Goal: Find specific page/section: Find specific page/section

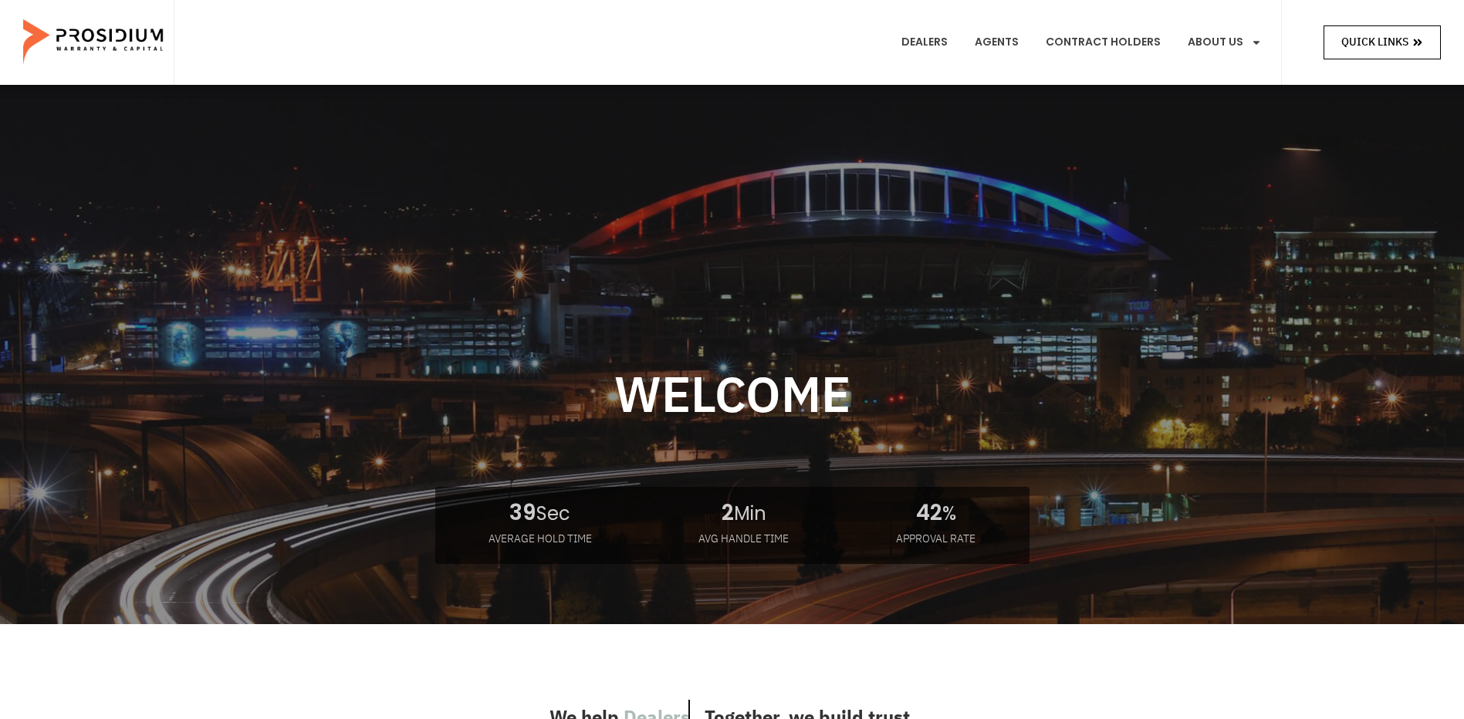
click at [1372, 43] on span "Quick Links" at bounding box center [1375, 41] width 67 height 19
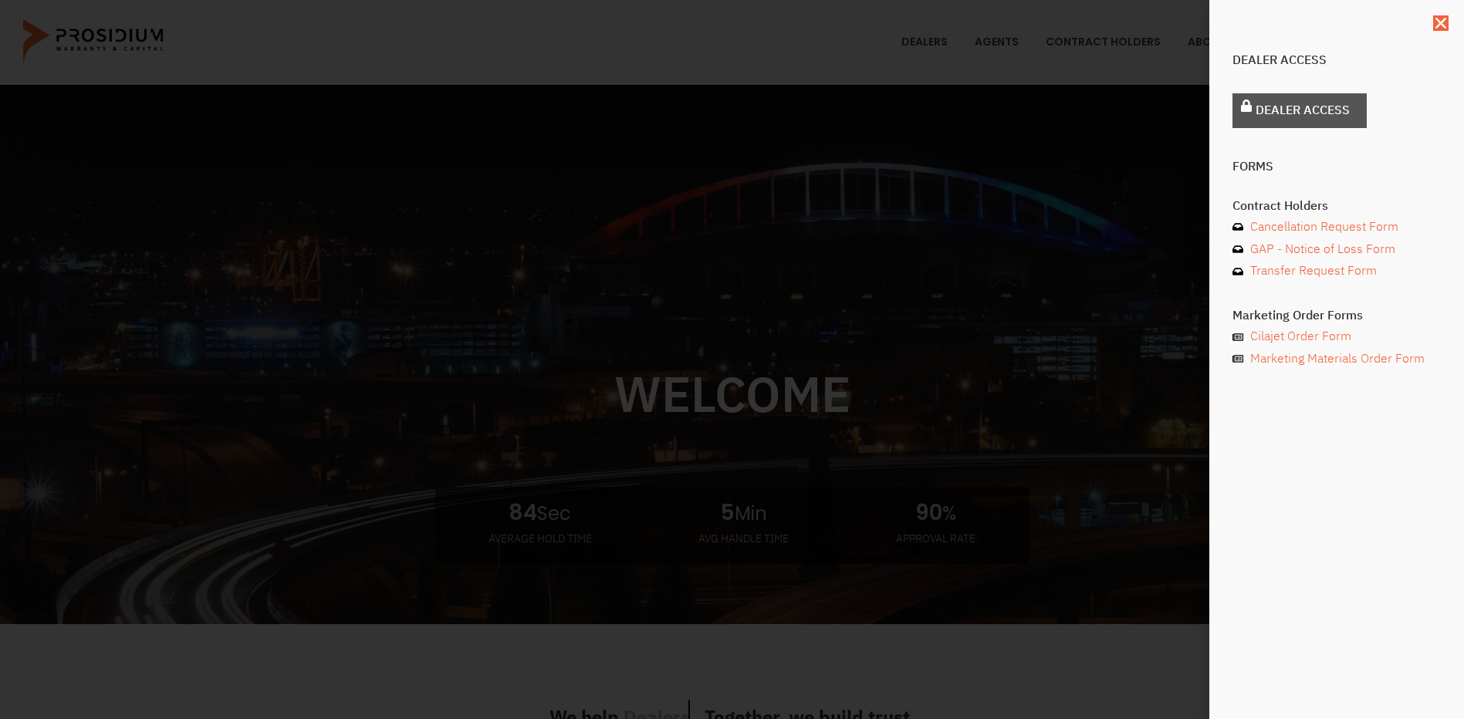
click at [1303, 99] on link "Dealer Access" at bounding box center [1300, 110] width 134 height 35
click at [1288, 112] on span "Dealer Access" at bounding box center [1303, 111] width 94 height 22
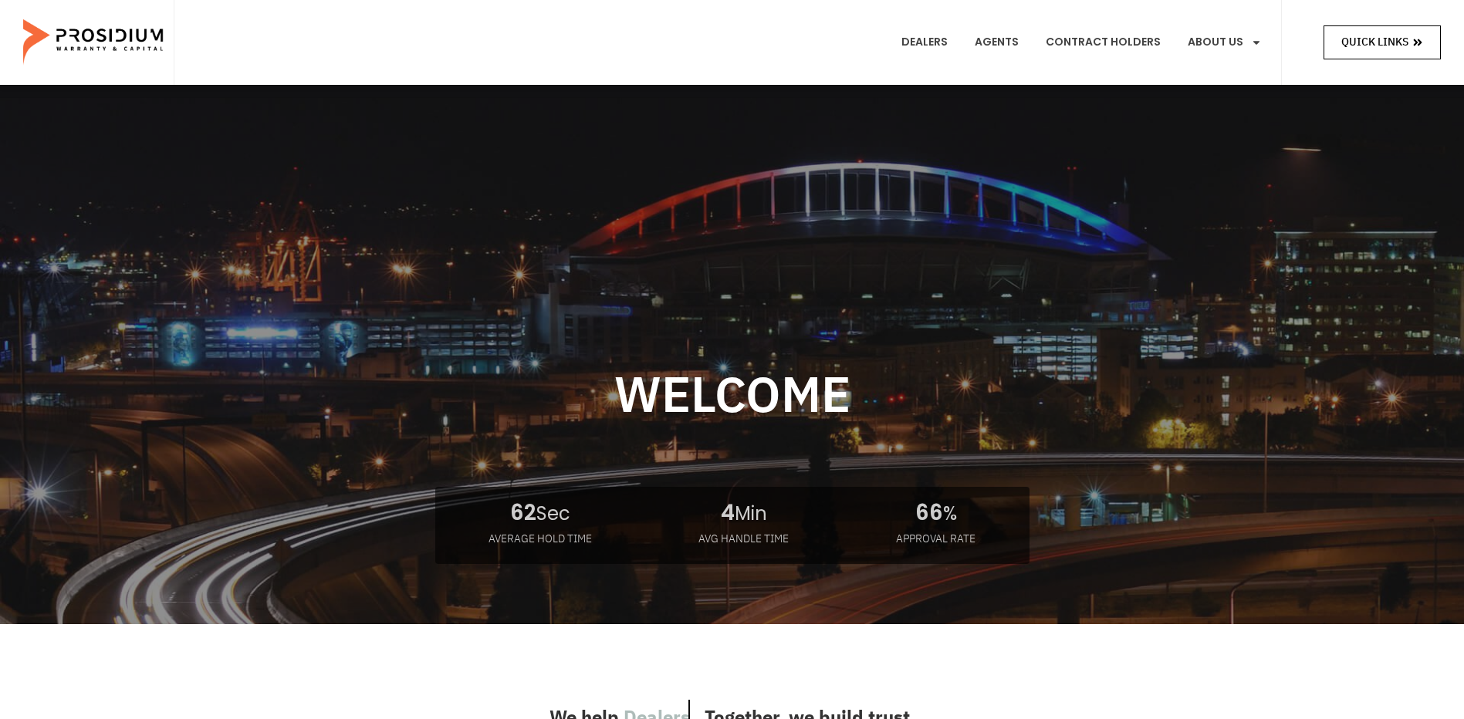
click at [1383, 45] on span "Quick Links" at bounding box center [1375, 41] width 67 height 19
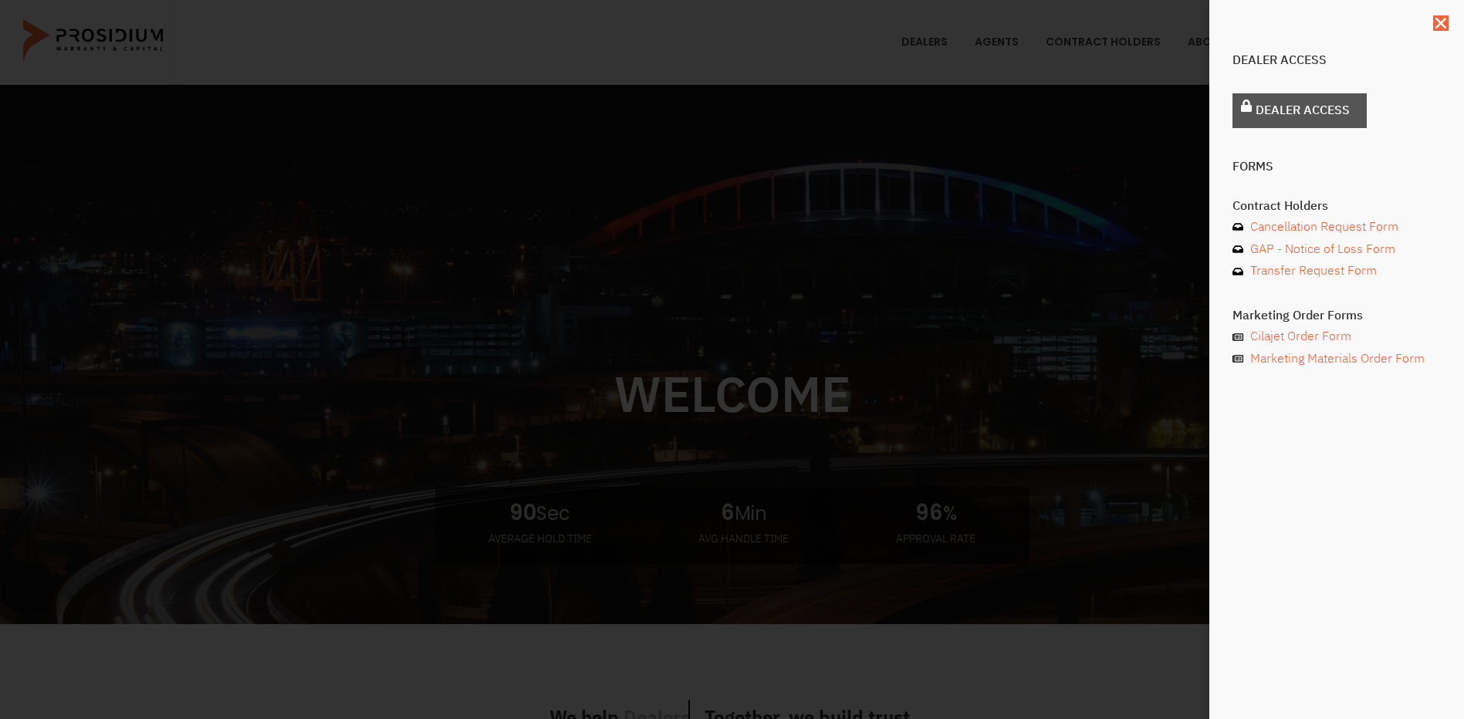
click at [1281, 103] on span "Dealer Access" at bounding box center [1303, 111] width 94 height 22
